Goal: Information Seeking & Learning: Find specific page/section

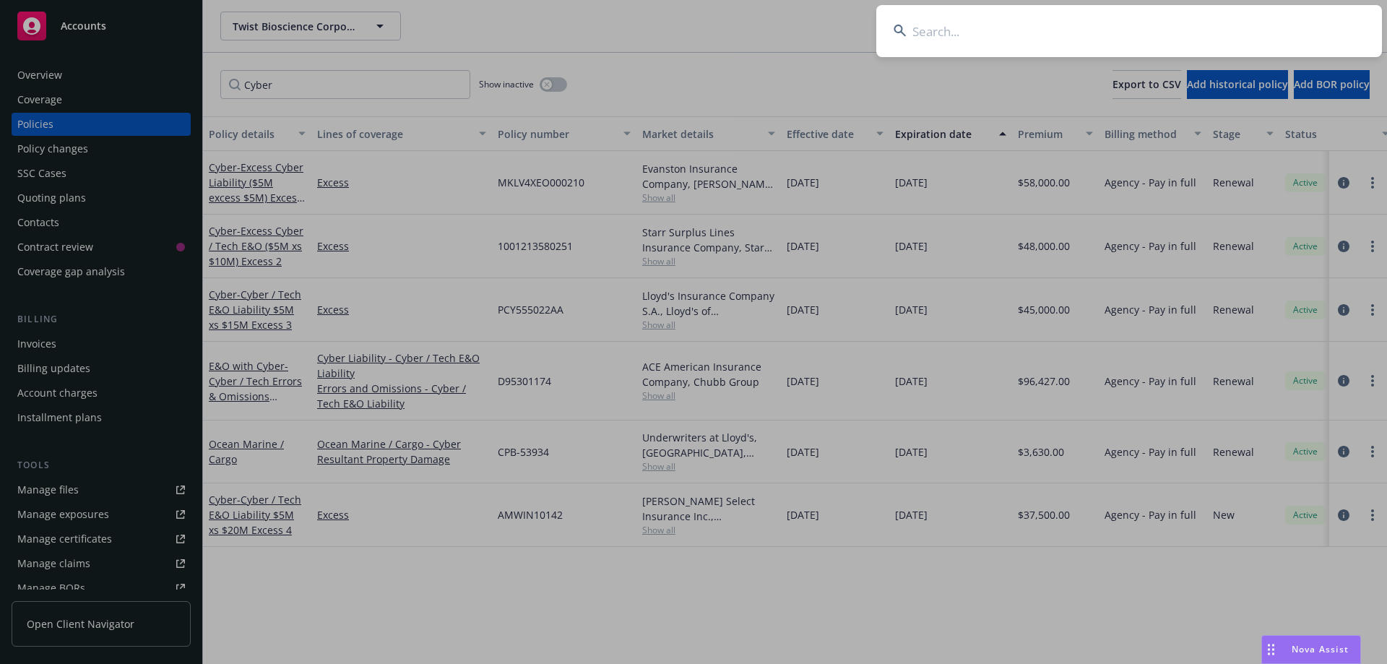
scroll to position [277, 0]
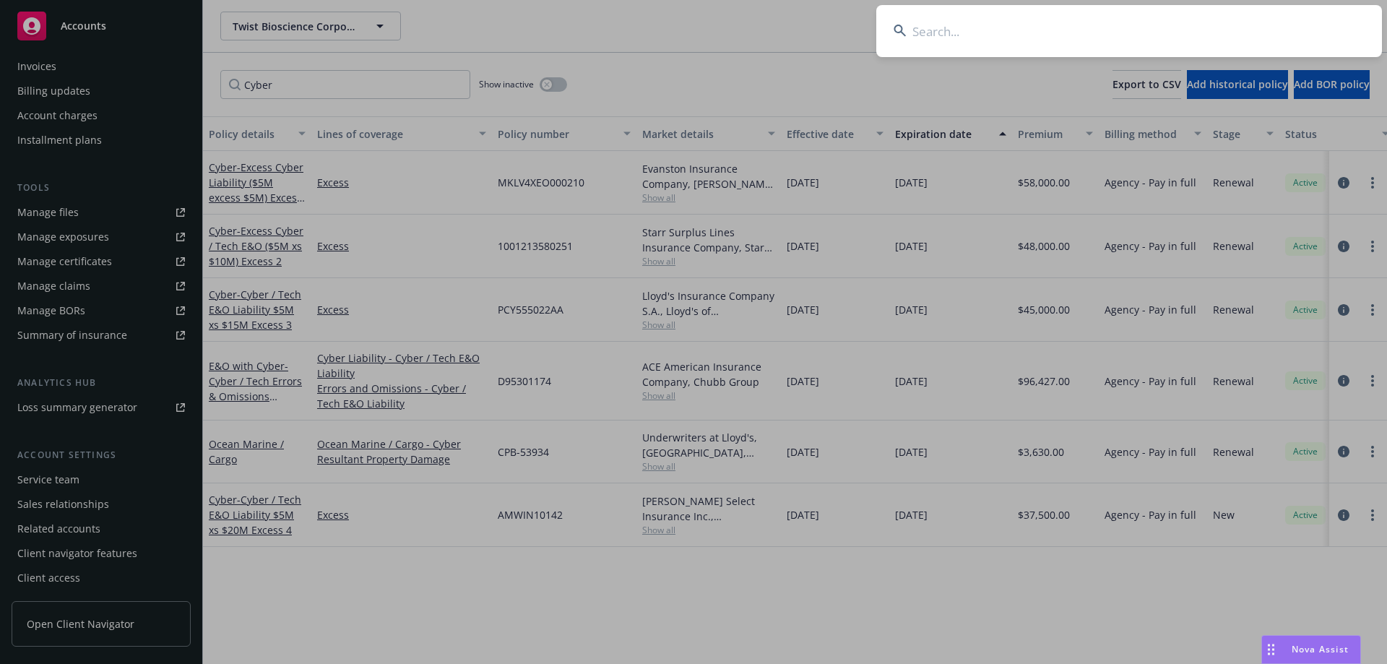
type input "Four Seasons Marine Services"
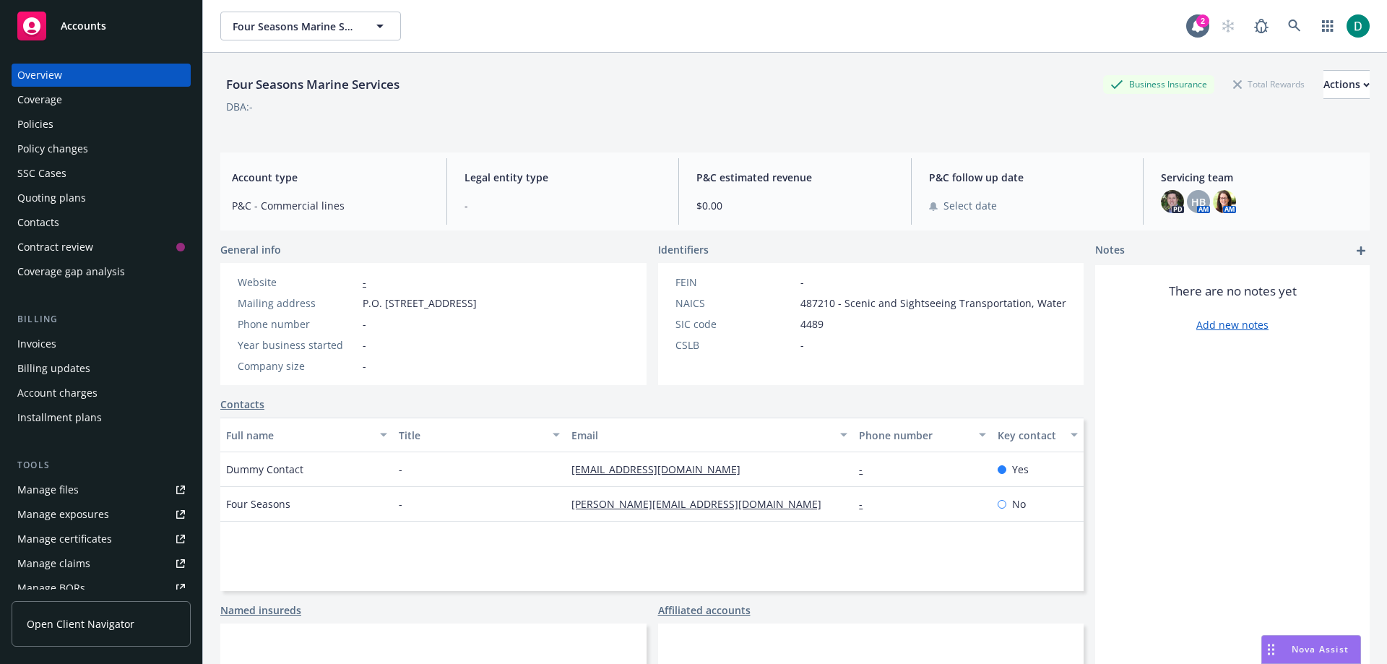
click at [60, 134] on div "Policies" at bounding box center [101, 124] width 168 height 23
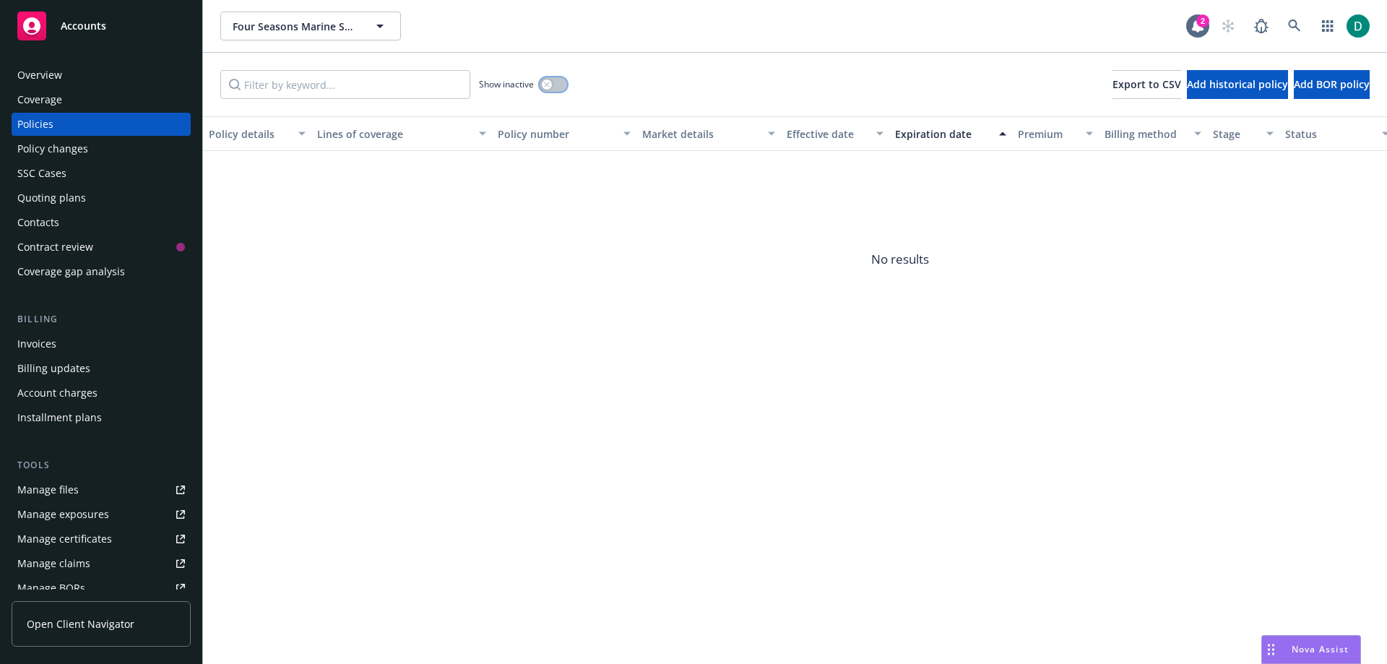
click at [555, 85] on button "button" at bounding box center [553, 84] width 27 height 14
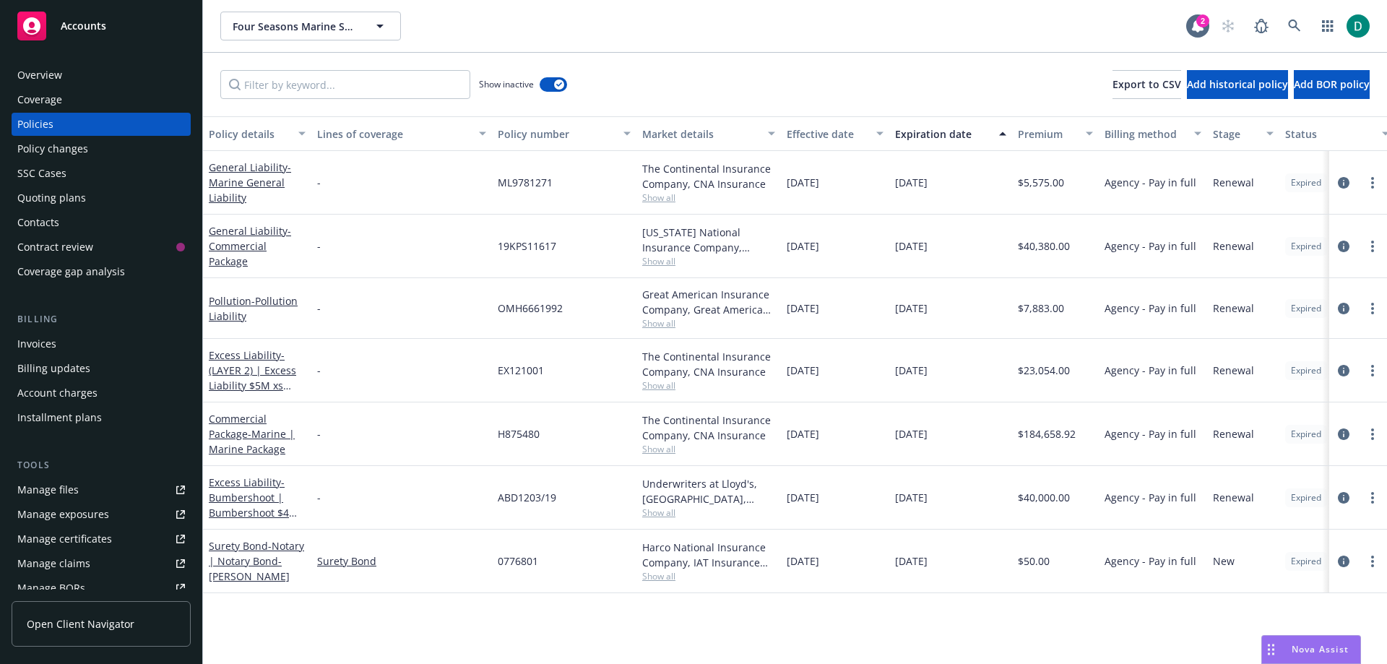
click at [1087, 566] on div "$50.00" at bounding box center [1055, 562] width 87 height 64
drag, startPoint x: 243, startPoint y: 558, endPoint x: 253, endPoint y: 558, distance: 10.1
click at [243, 558] on span "- Notary | Notary Bond-[PERSON_NAME]" at bounding box center [256, 561] width 95 height 44
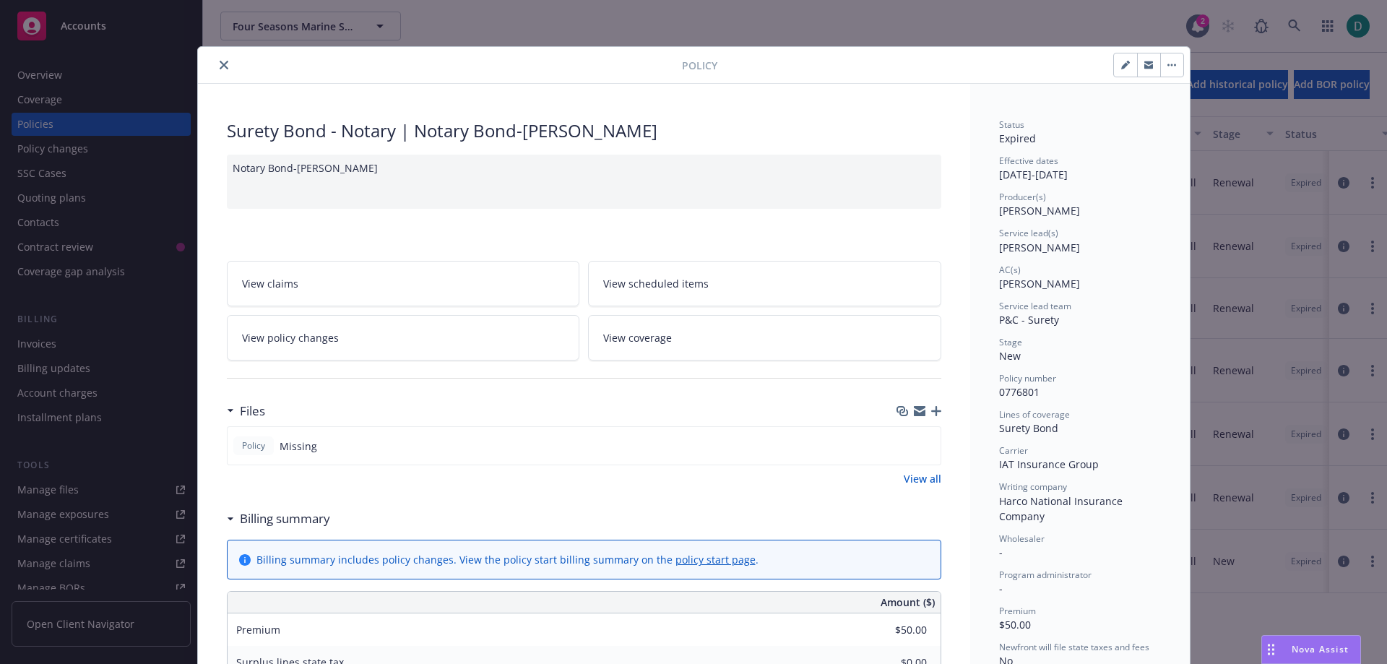
click at [220, 66] on icon "close" at bounding box center [224, 65] width 9 height 9
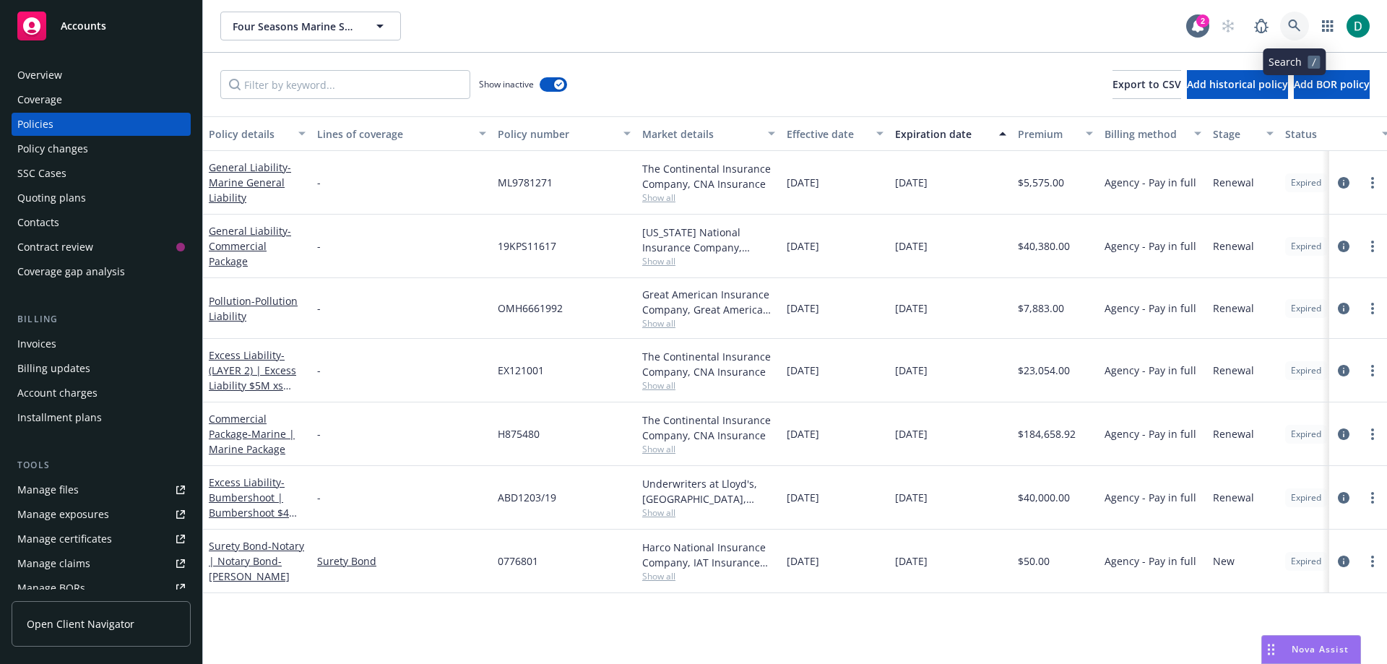
click at [1296, 22] on icon at bounding box center [1294, 26] width 12 height 12
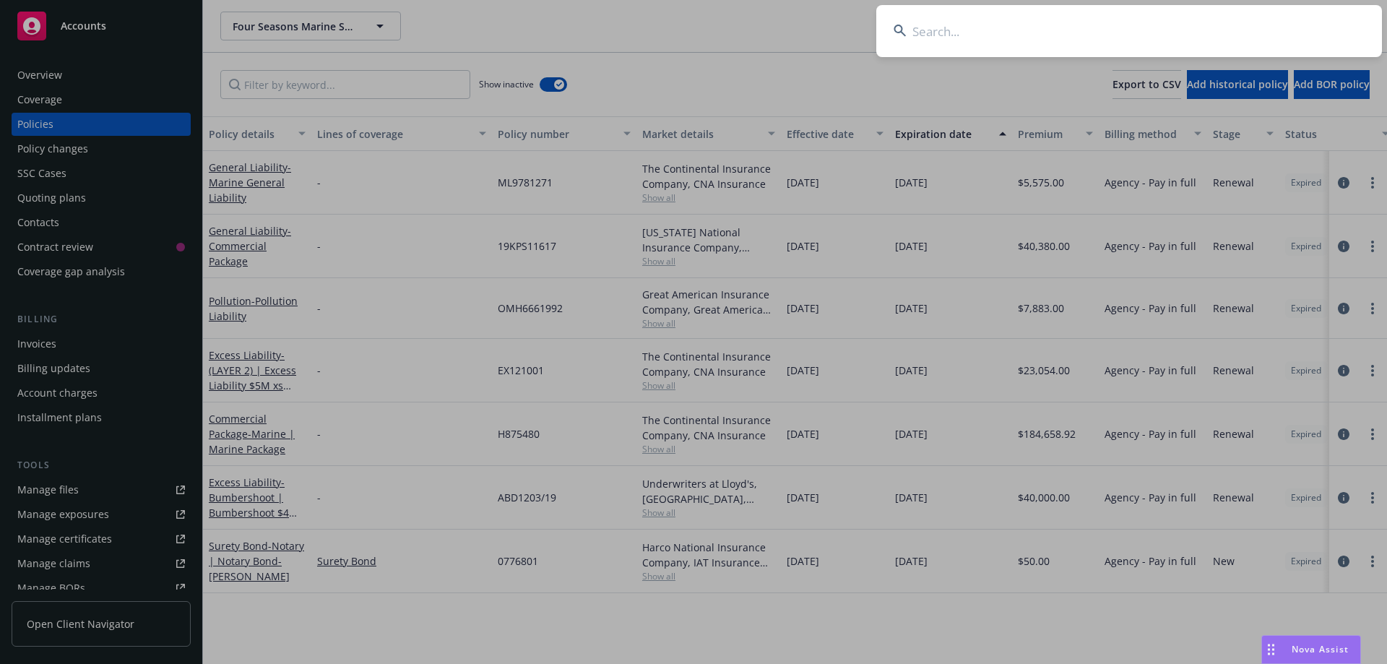
click at [944, 21] on input at bounding box center [1129, 31] width 506 height 52
type input "Kind House"
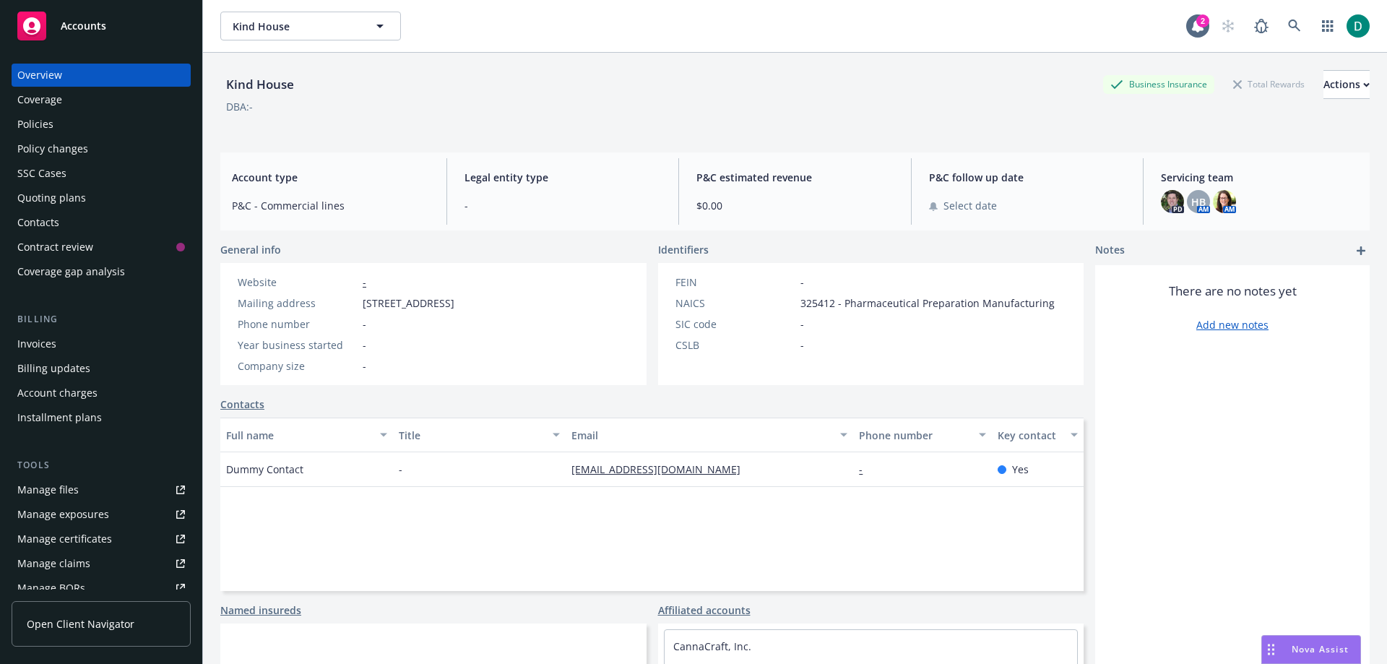
click at [39, 116] on div "Policies" at bounding box center [35, 124] width 36 height 23
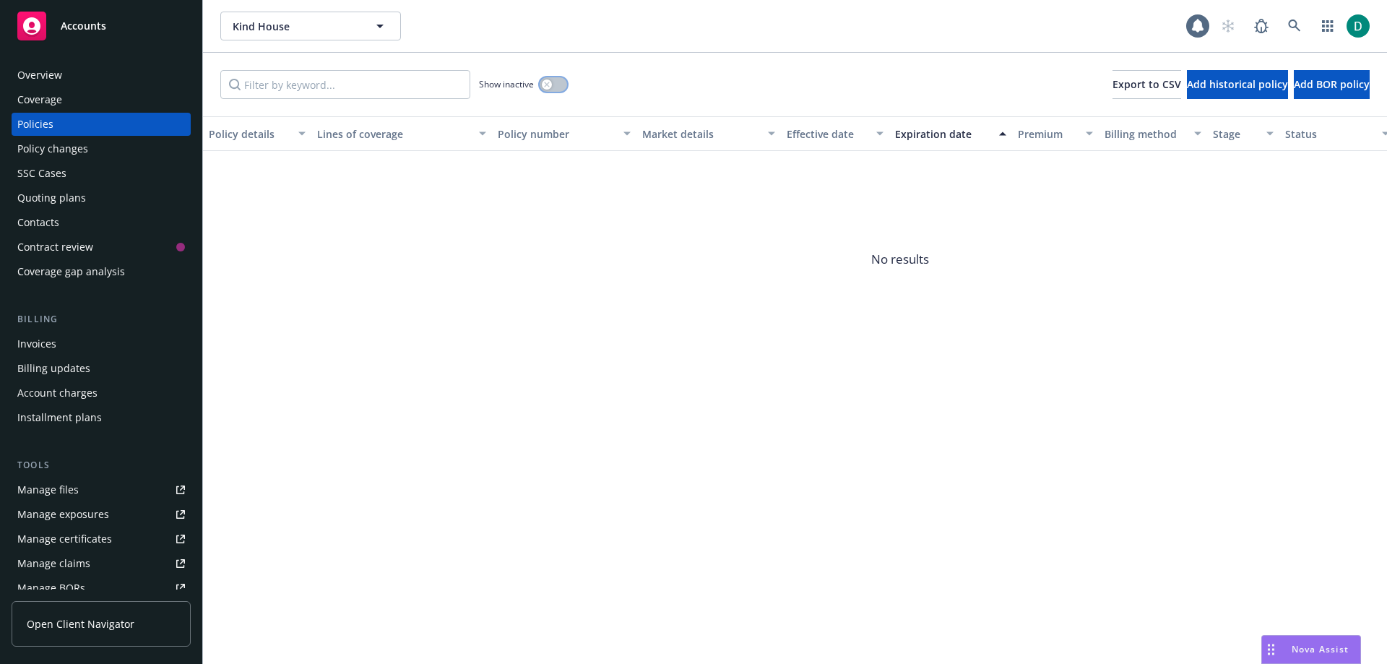
click at [563, 84] on button "button" at bounding box center [553, 84] width 27 height 14
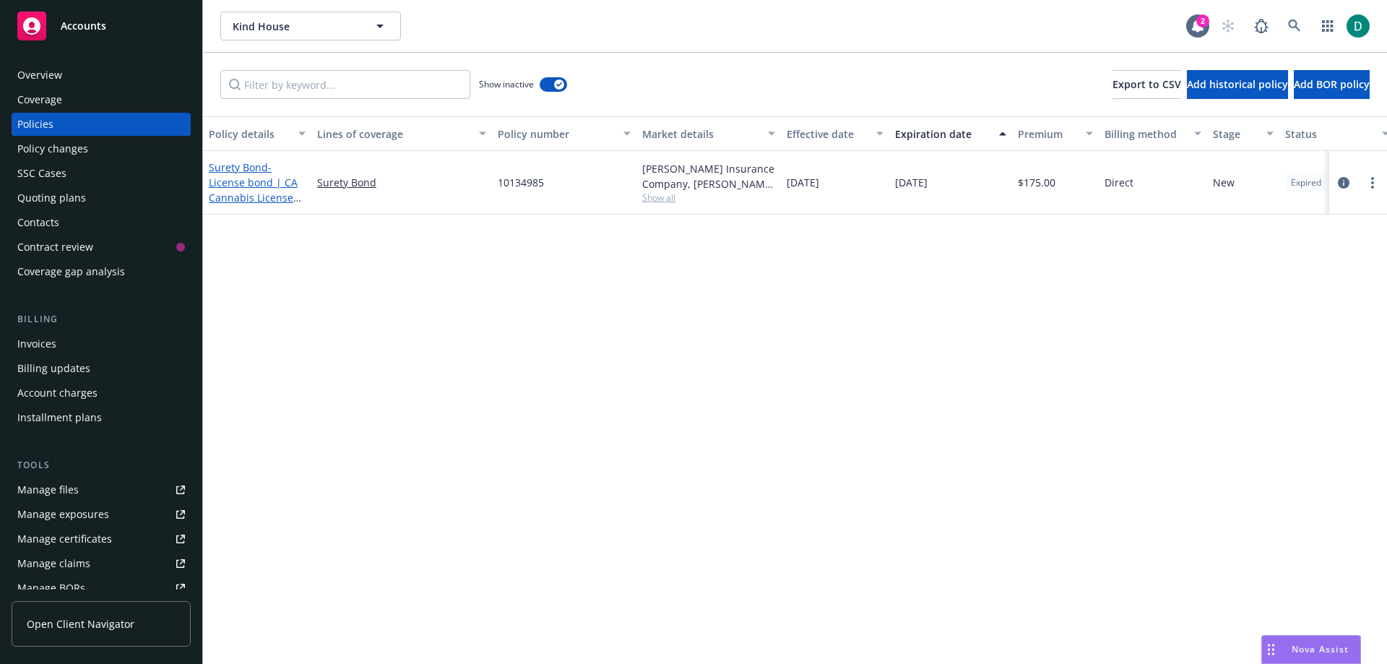
click at [234, 168] on link "Surety Bond - License bond | CA Cannabis License Bond" at bounding box center [253, 189] width 89 height 59
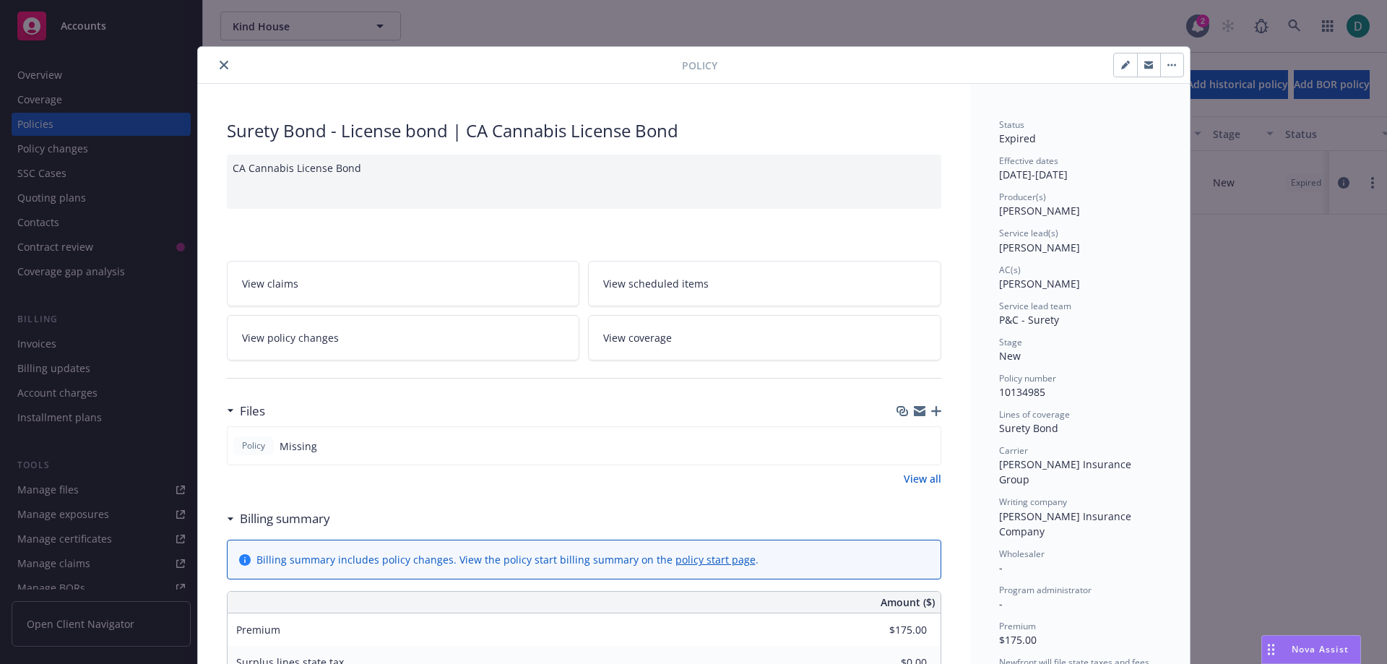
drag, startPoint x: 218, startPoint y: 69, endPoint x: 230, endPoint y: 66, distance: 12.6
click at [218, 69] on button "close" at bounding box center [223, 64] width 17 height 17
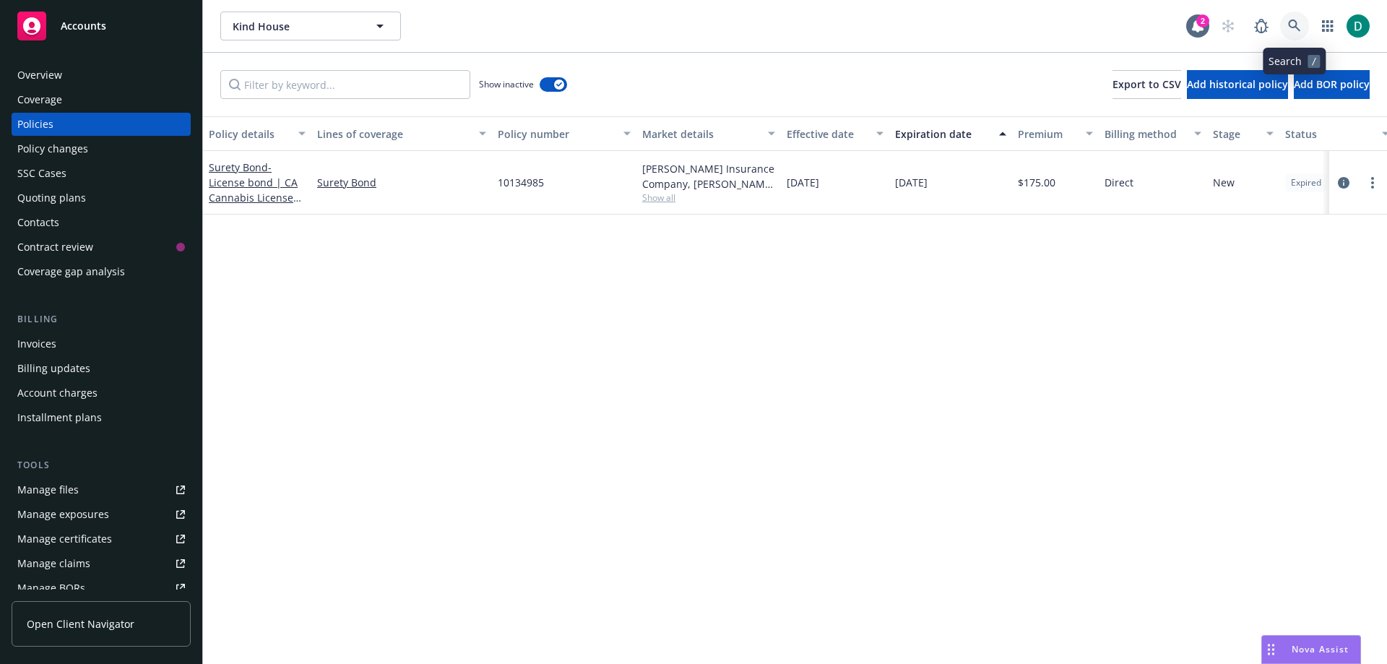
click at [1303, 22] on link at bounding box center [1294, 26] width 29 height 29
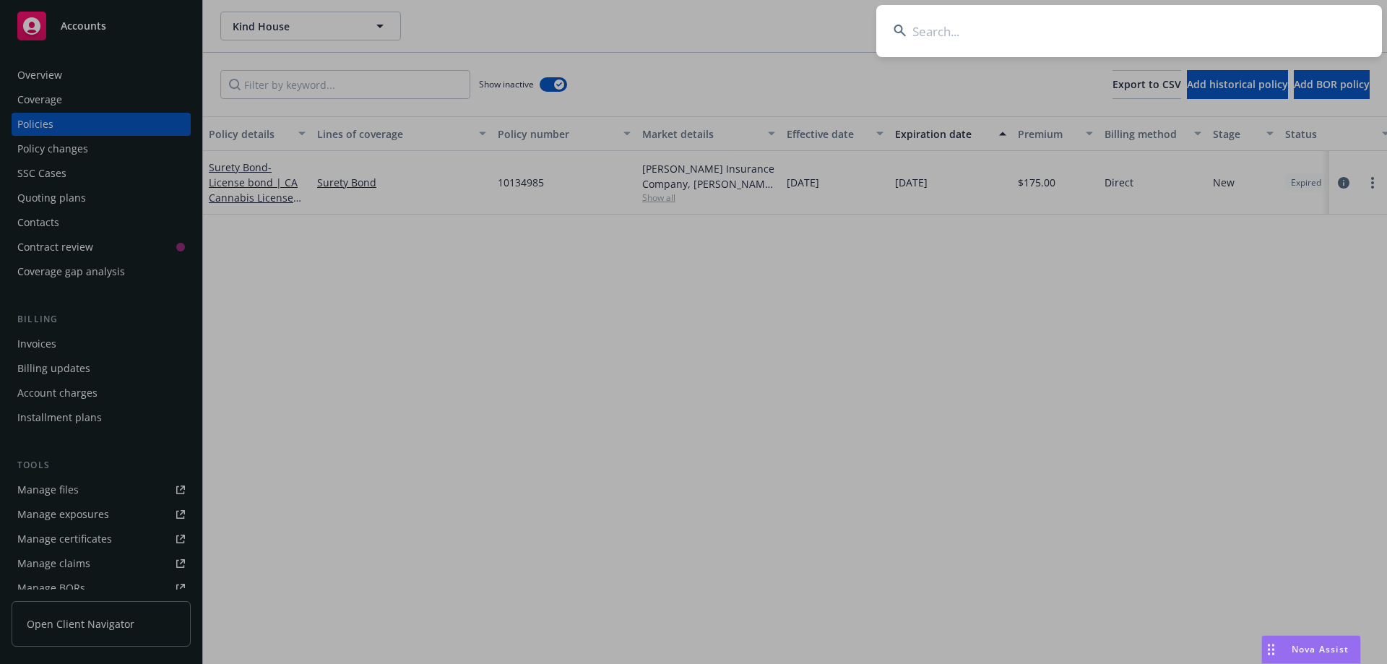
click at [1174, 33] on input at bounding box center [1129, 31] width 506 height 52
type input "Silver Bay Seafoods, LLC"
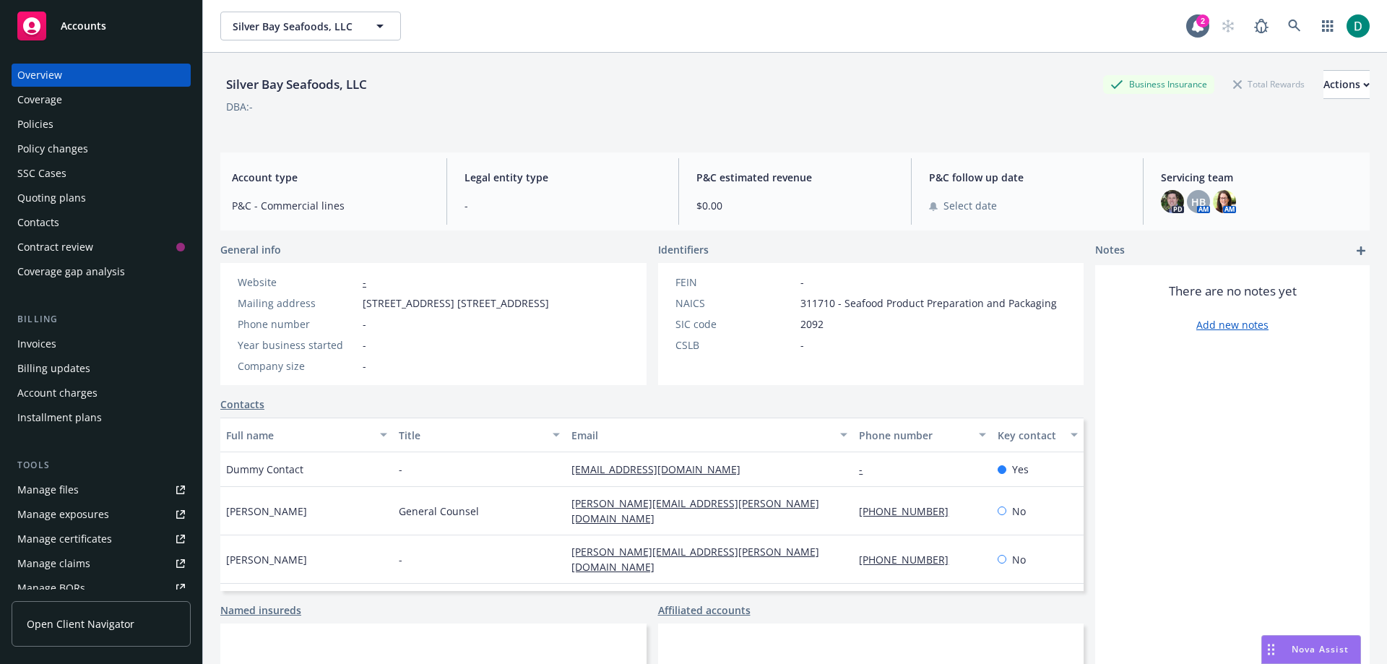
click at [65, 126] on div "Policies" at bounding box center [101, 124] width 168 height 23
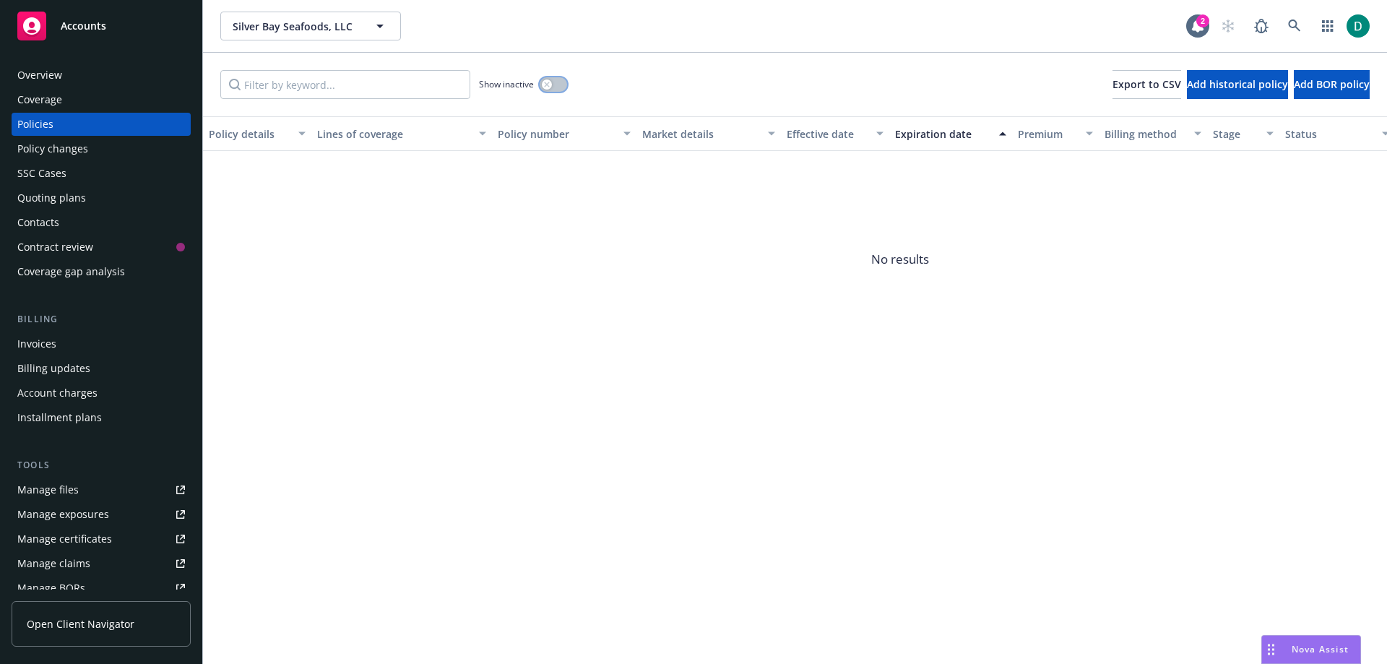
click at [561, 87] on button "button" at bounding box center [553, 84] width 27 height 14
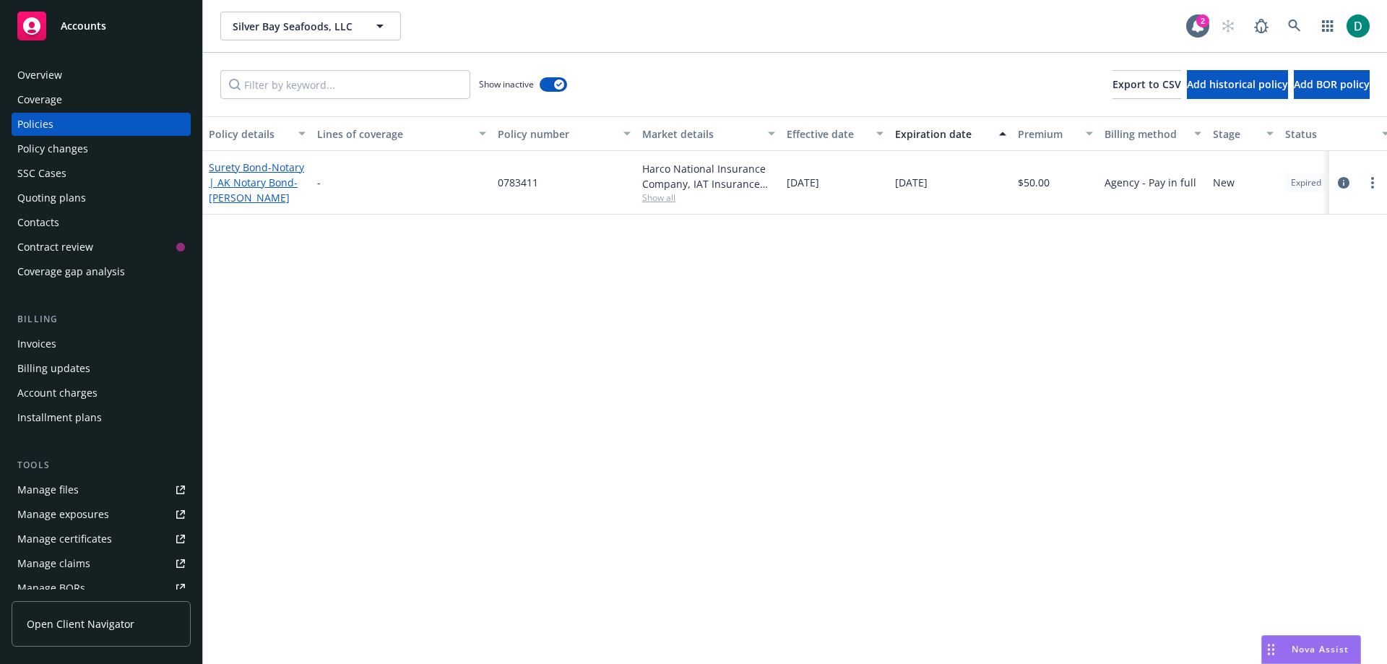
click at [251, 187] on span "- Notary | AK Notary Bond-[PERSON_NAME]" at bounding box center [256, 182] width 95 height 44
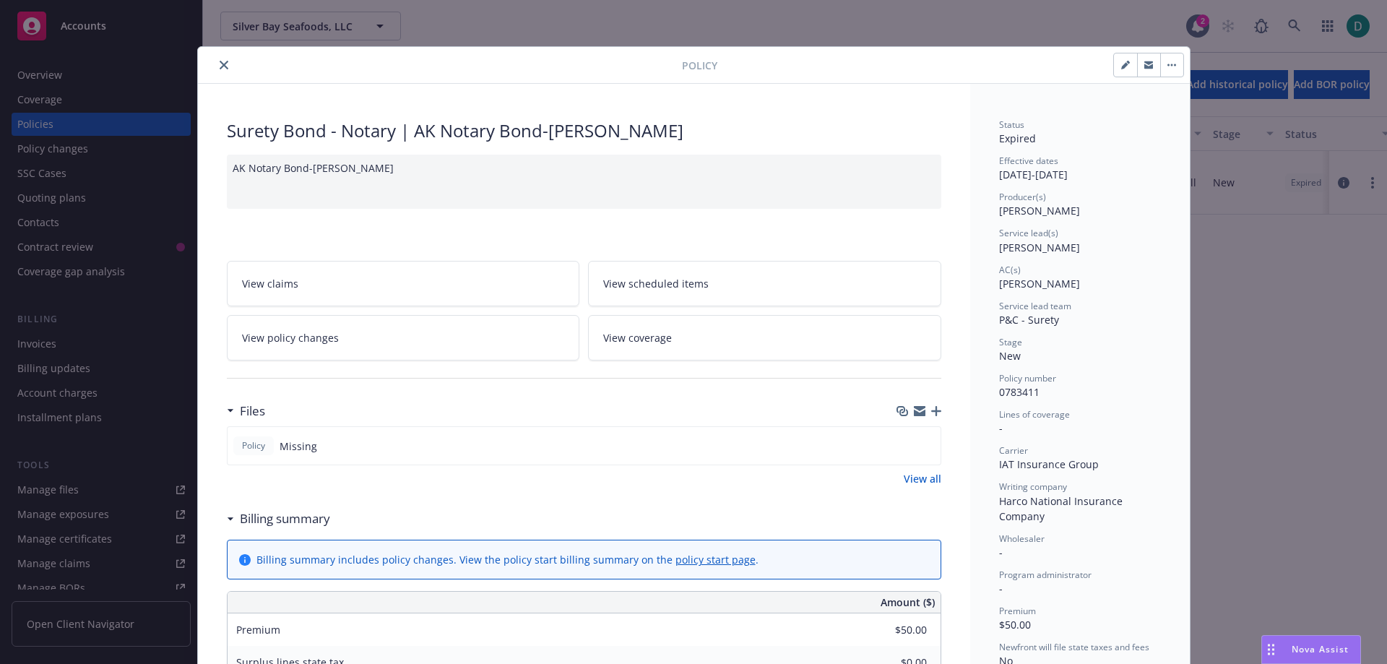
click at [220, 65] on icon "close" at bounding box center [224, 65] width 9 height 9
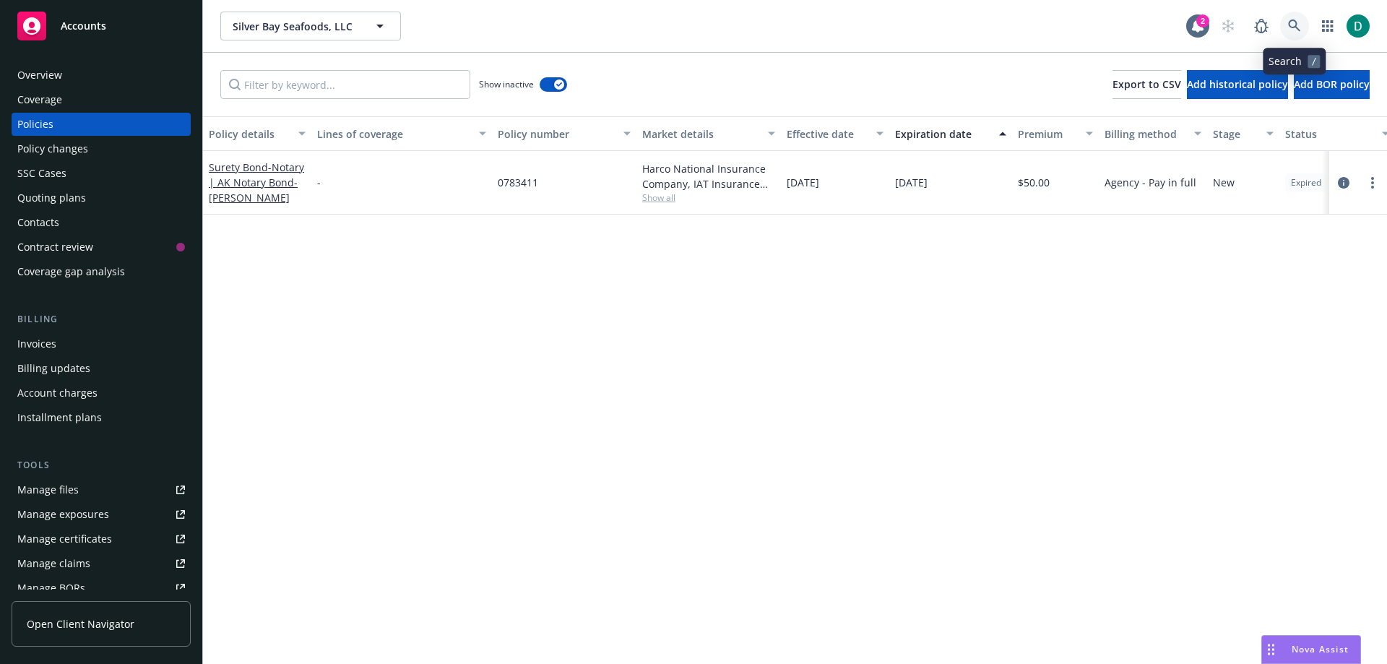
click at [1301, 25] on icon at bounding box center [1294, 26] width 13 height 13
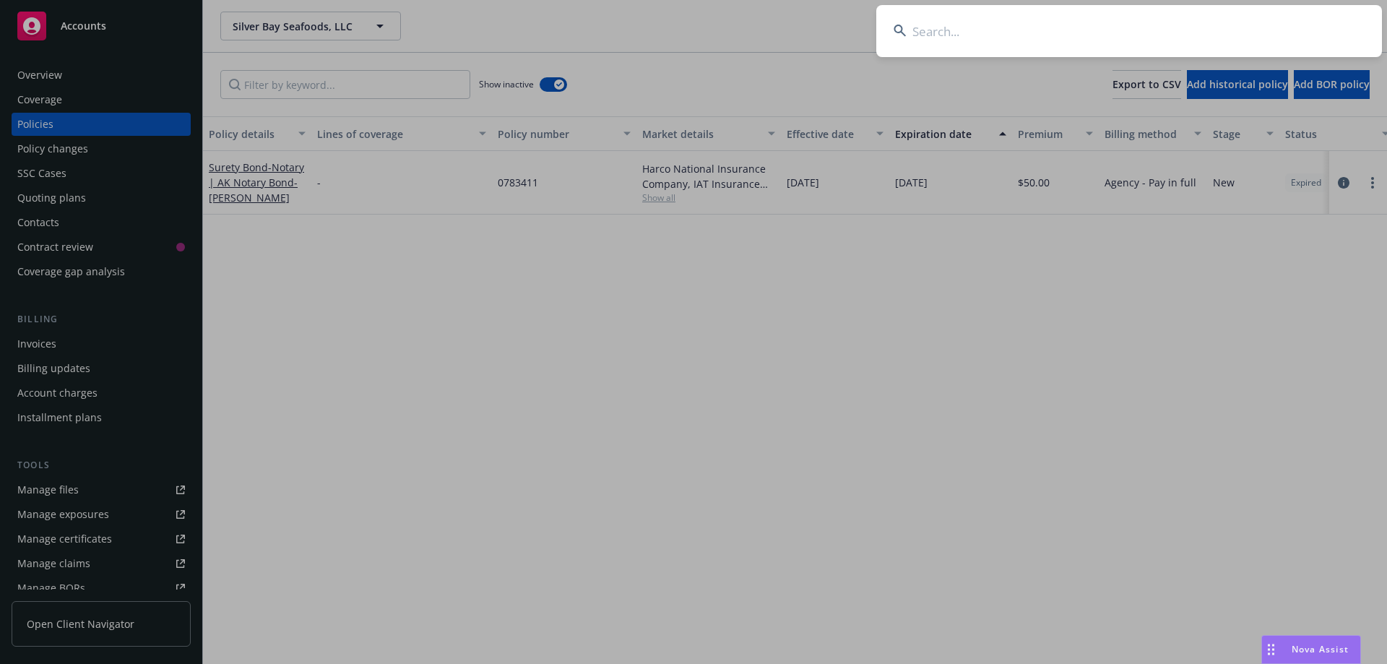
click at [1245, 27] on input at bounding box center [1129, 31] width 506 height 52
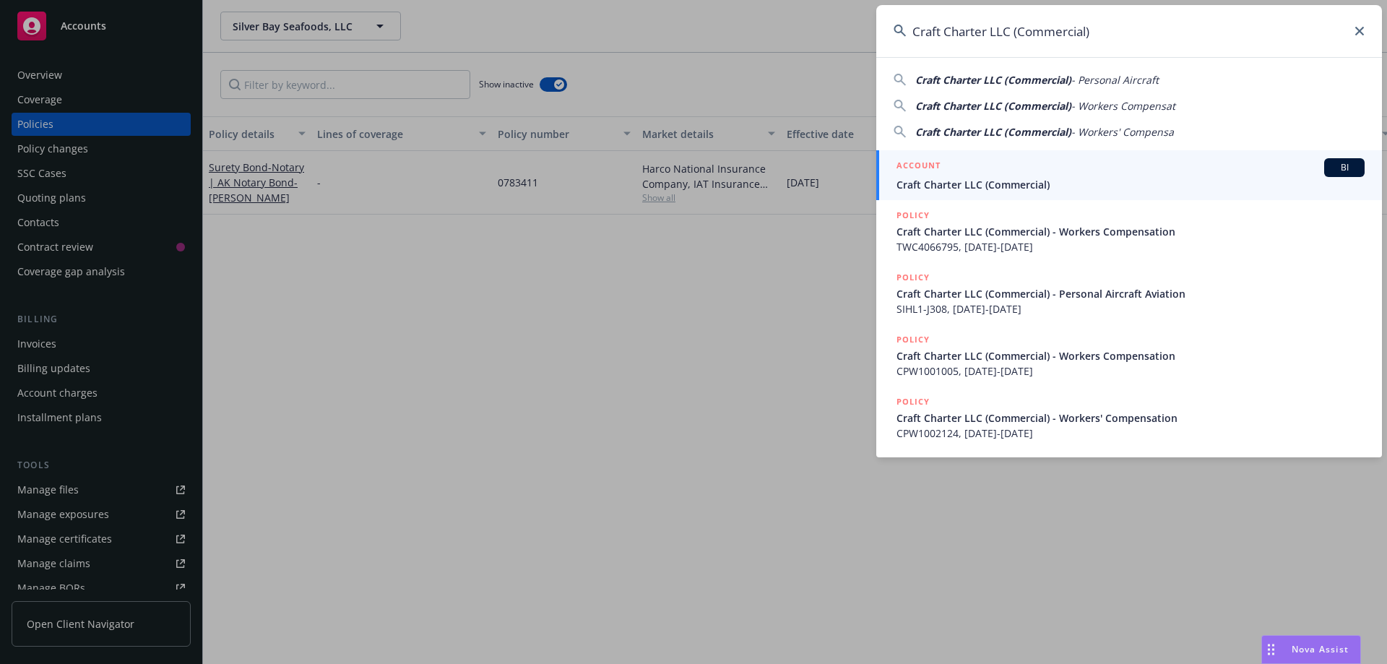
type input "Craft Charter LLC (Commercial)"
click at [1012, 181] on span "Craft Charter LLC (Commercial)" at bounding box center [1131, 184] width 468 height 15
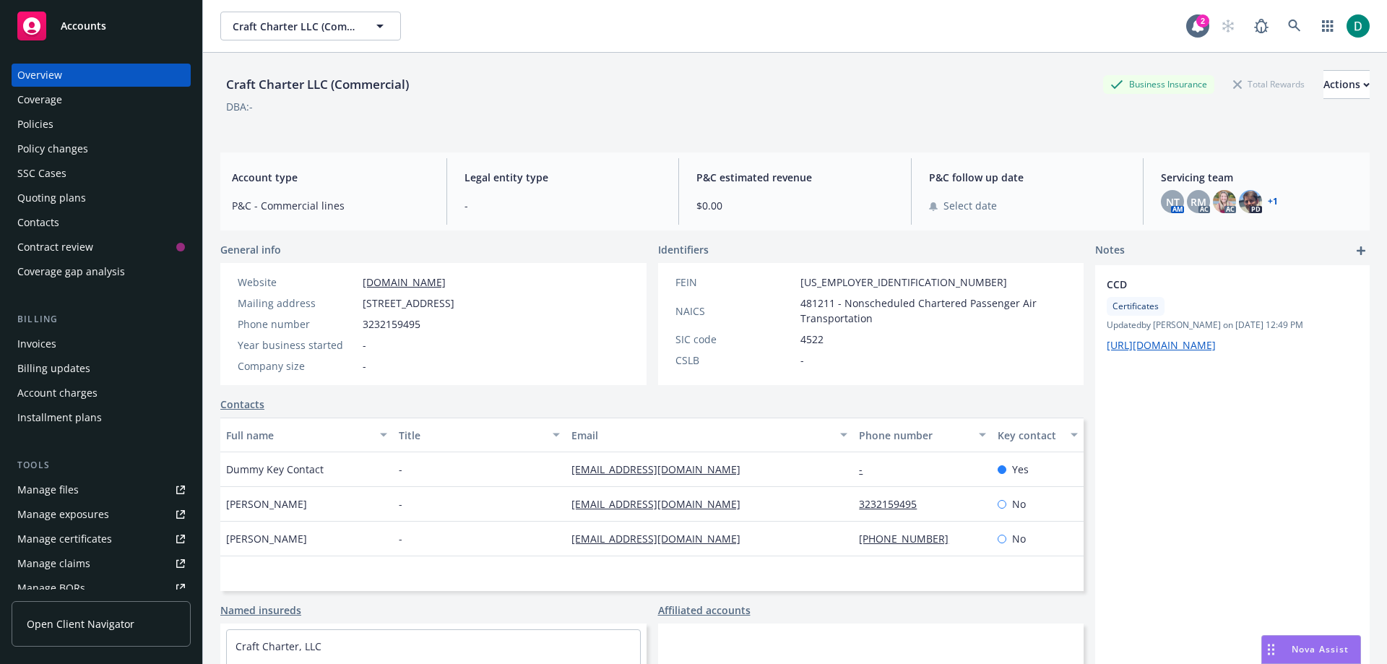
click at [43, 129] on div "Policies" at bounding box center [35, 124] width 36 height 23
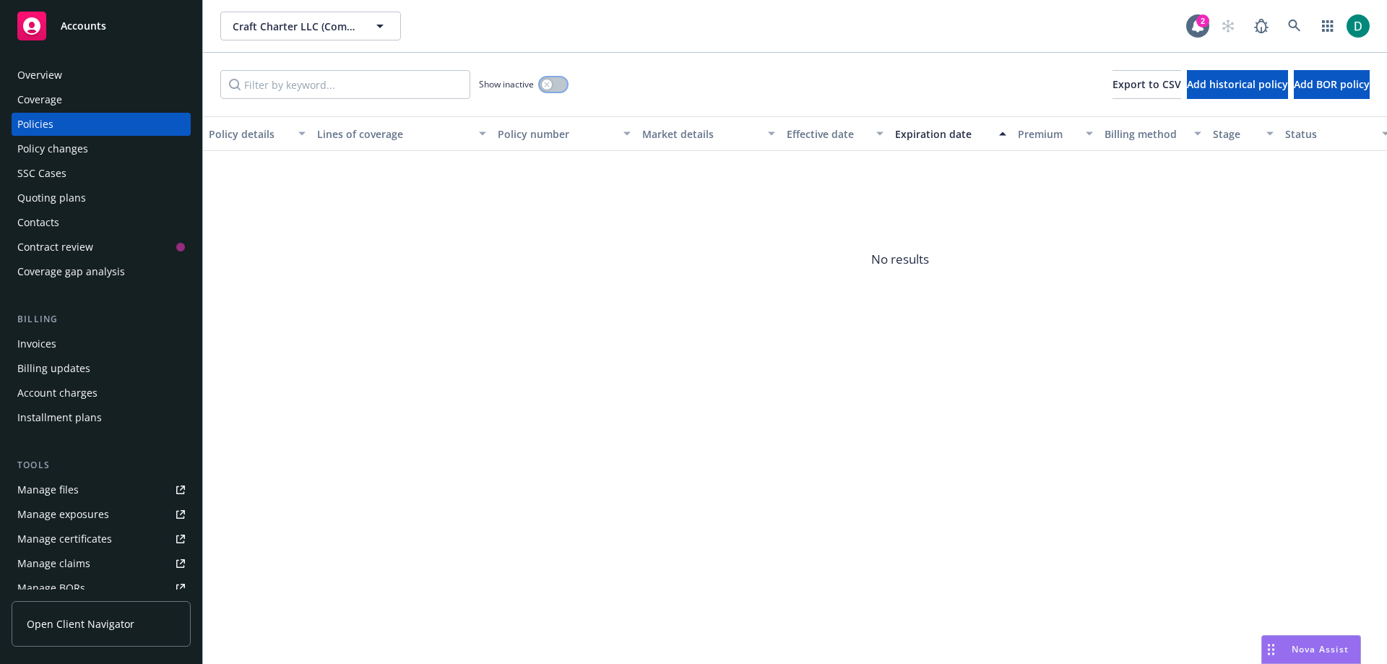
click at [559, 88] on button "button" at bounding box center [553, 84] width 27 height 14
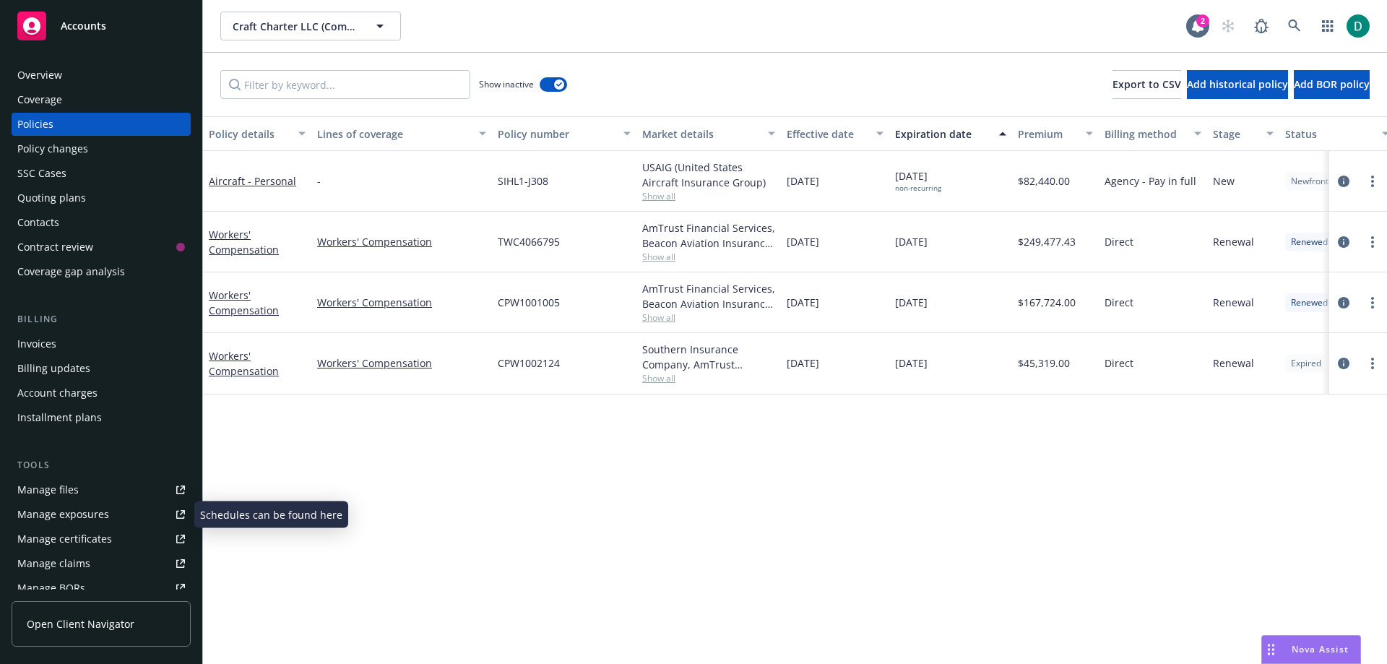
click at [31, 489] on div "Manage files" at bounding box center [47, 489] width 61 height 23
